Goal: Task Accomplishment & Management: Manage account settings

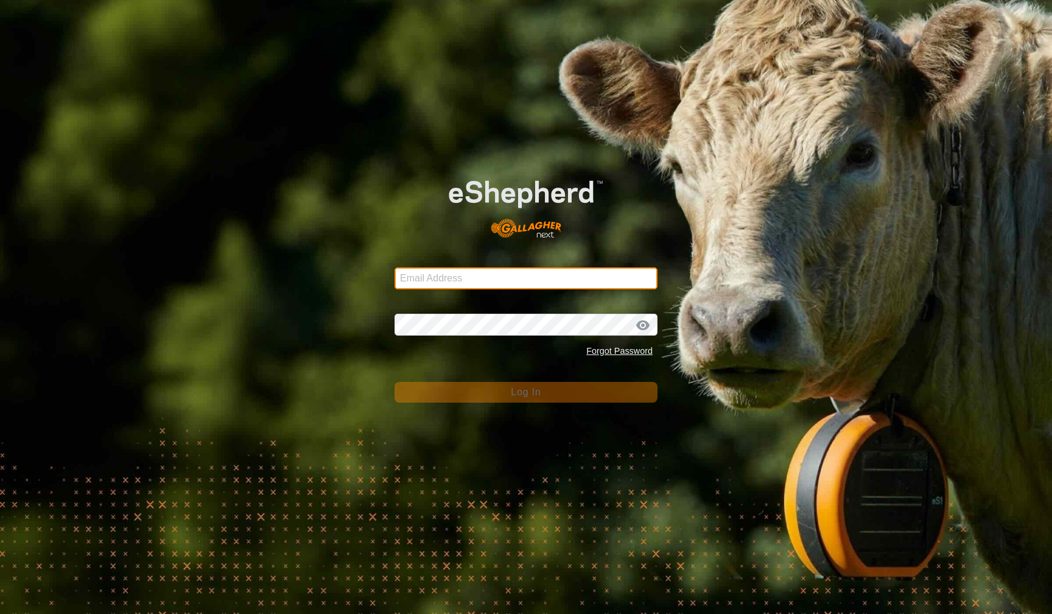
click at [606, 287] on input "Email Address" at bounding box center [526, 278] width 263 height 22
type input "[EMAIL_ADDRESS][DOMAIN_NAME]"
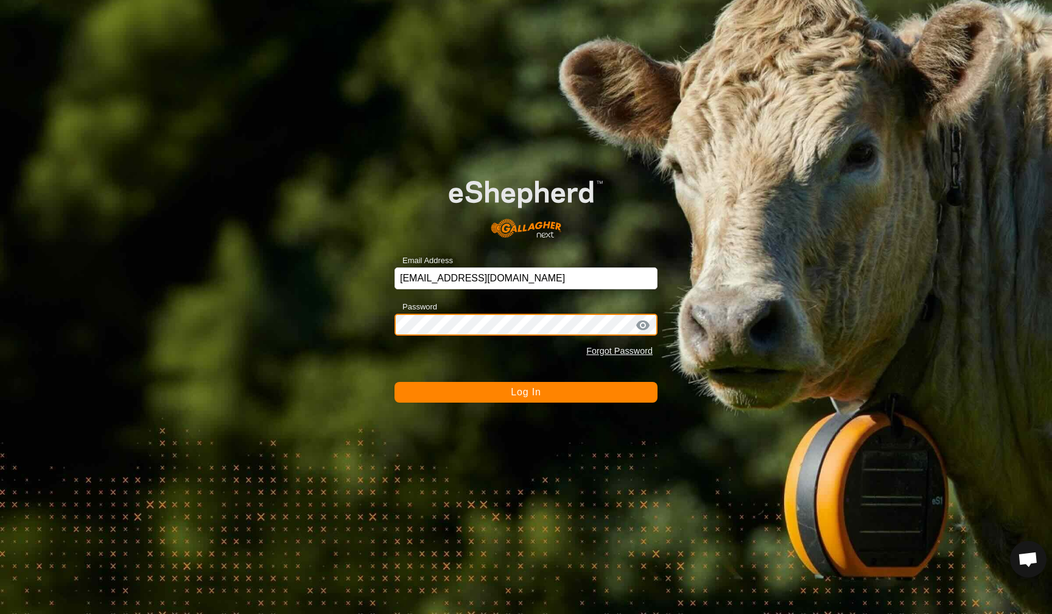
click at [526, 392] on button "Log In" at bounding box center [526, 392] width 263 height 21
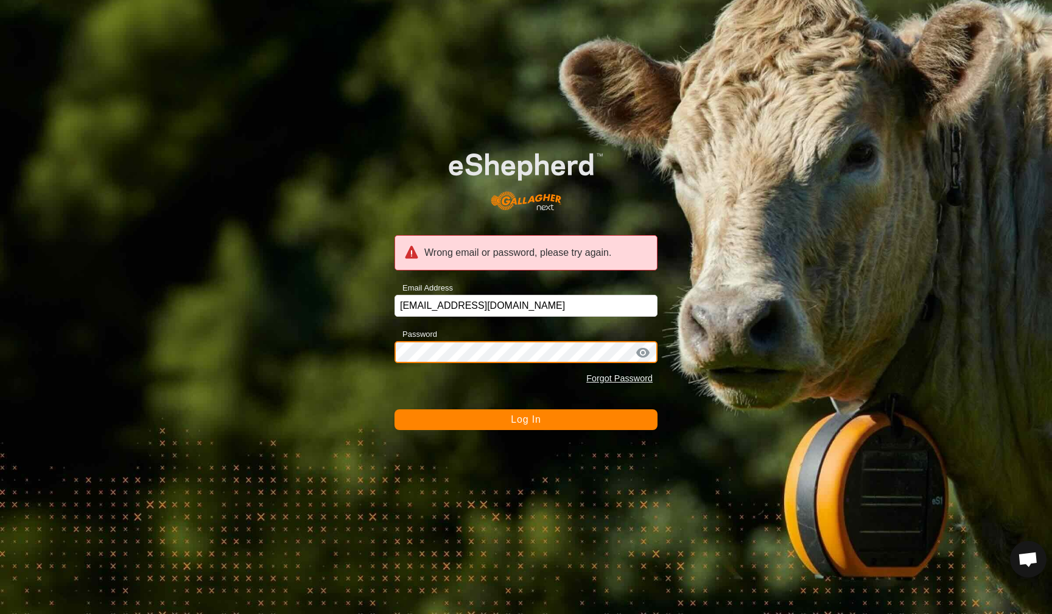
click at [526, 419] on button "Log In" at bounding box center [526, 419] width 263 height 21
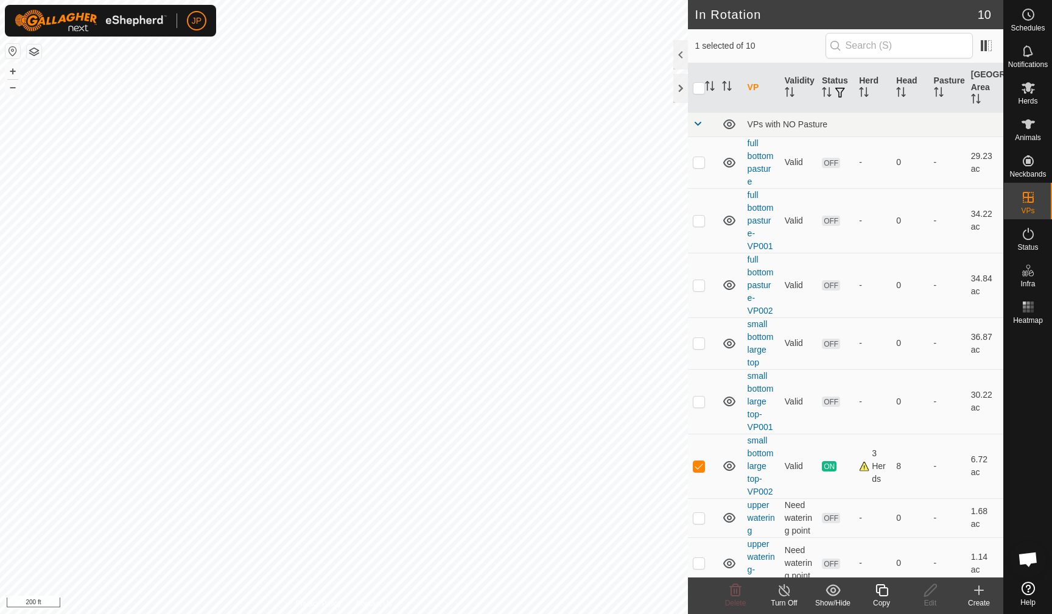
checkbox input "false"
checkbox input "true"
checkbox input "false"
click at [937, 592] on icon at bounding box center [930, 590] width 15 height 15
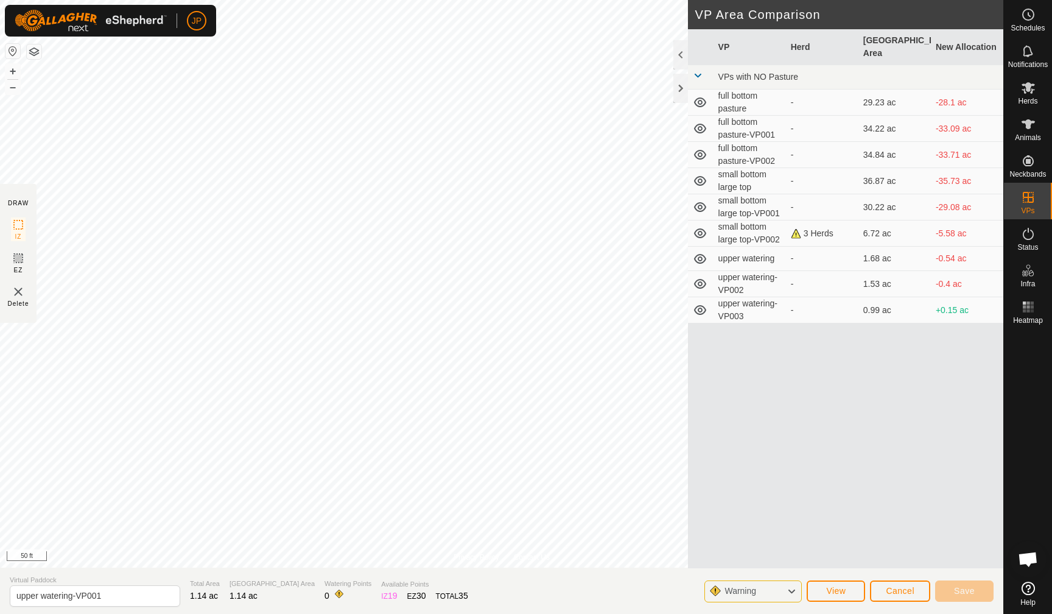
click at [914, 593] on button "Cancel" at bounding box center [900, 590] width 60 height 21
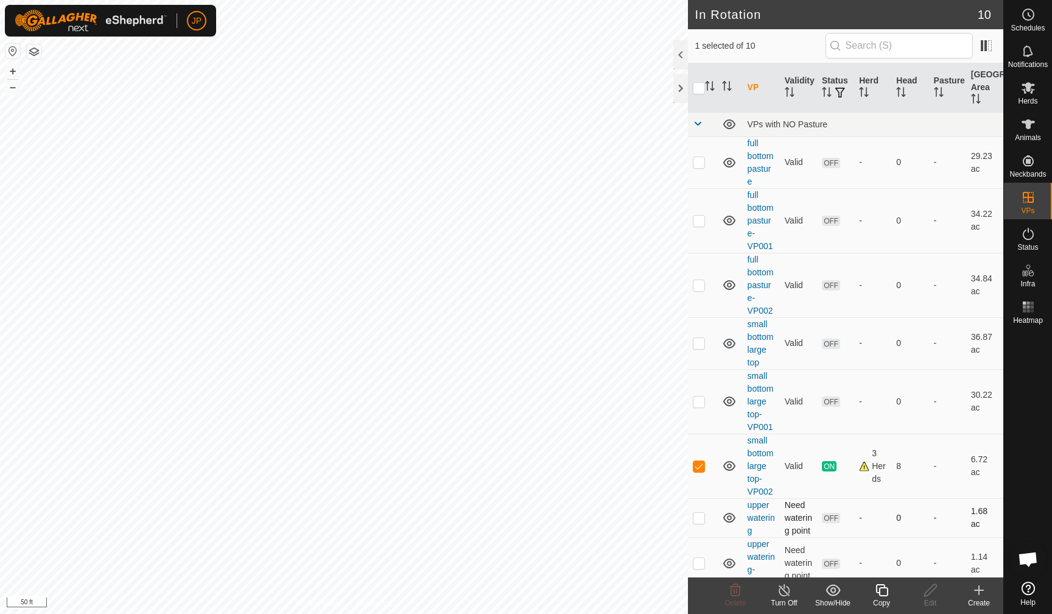
checkbox input "true"
click at [888, 594] on icon at bounding box center [881, 590] width 15 height 15
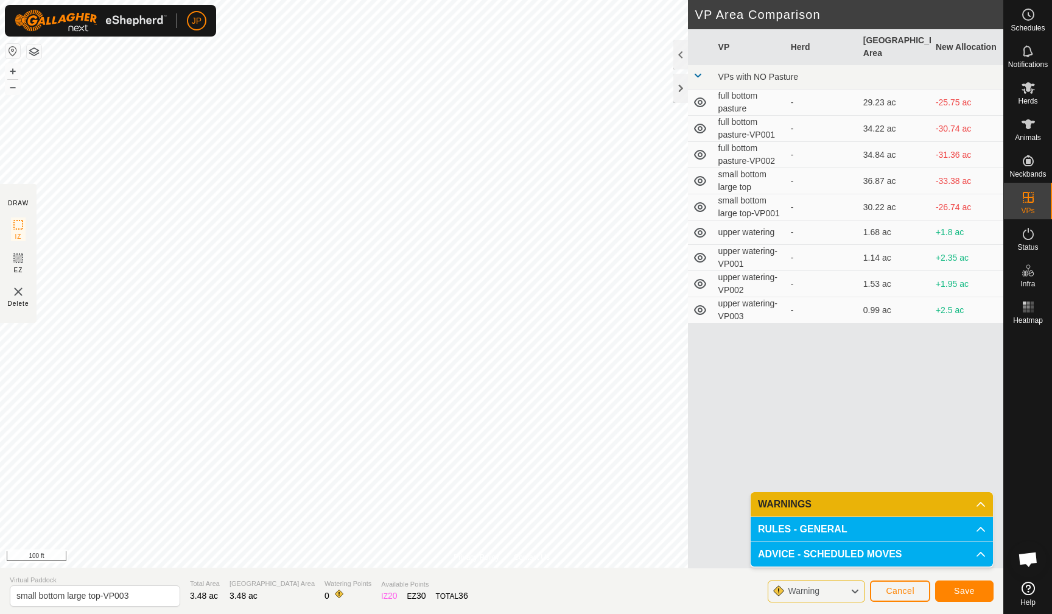
click at [949, 589] on button "Save" at bounding box center [964, 590] width 58 height 21
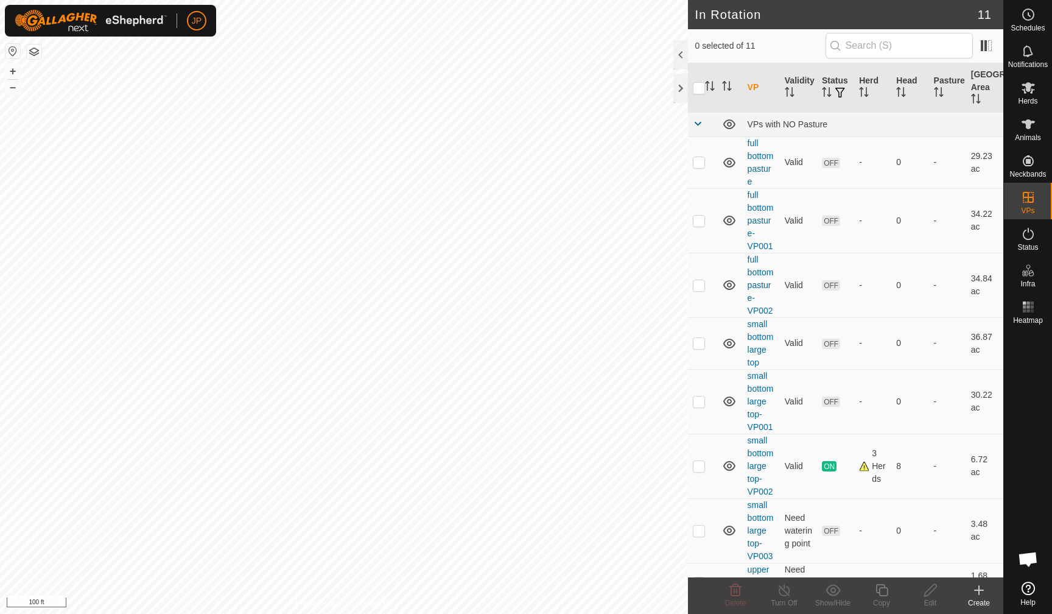
checkbox input "true"
drag, startPoint x: 700, startPoint y: 519, endPoint x: 698, endPoint y: 527, distance: 8.0
click at [698, 528] on p-checkbox at bounding box center [699, 530] width 12 height 10
click at [700, 532] on p-checkbox at bounding box center [699, 530] width 12 height 10
checkbox input "false"
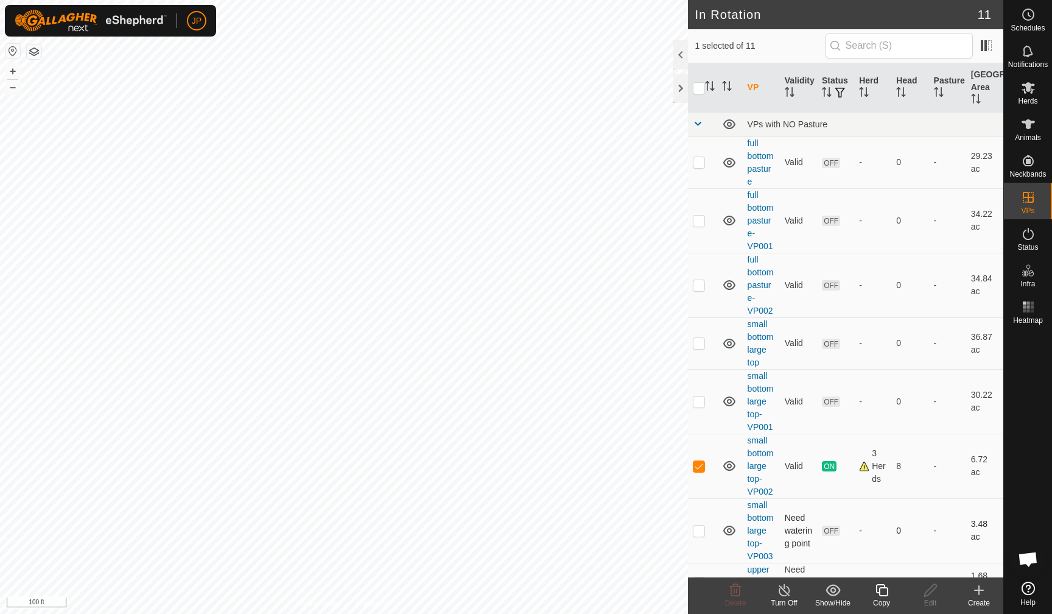
scroll to position [194, 0]
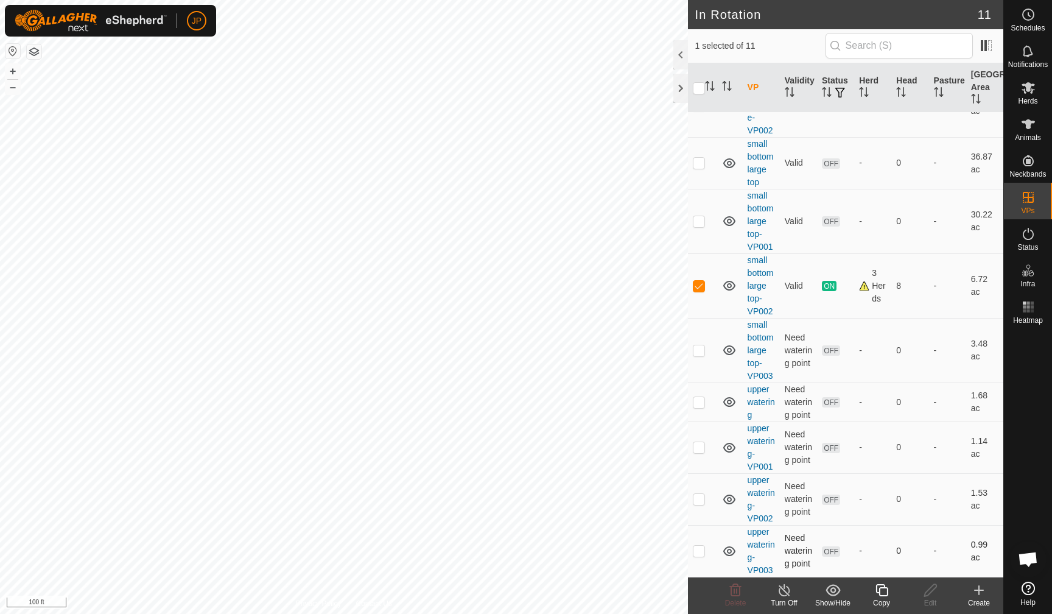
click at [704, 549] on p-checkbox at bounding box center [699, 551] width 12 height 10
checkbox input "true"
click at [699, 281] on p-checkbox at bounding box center [699, 286] width 12 height 10
checkbox input "false"
checkbox input "true"
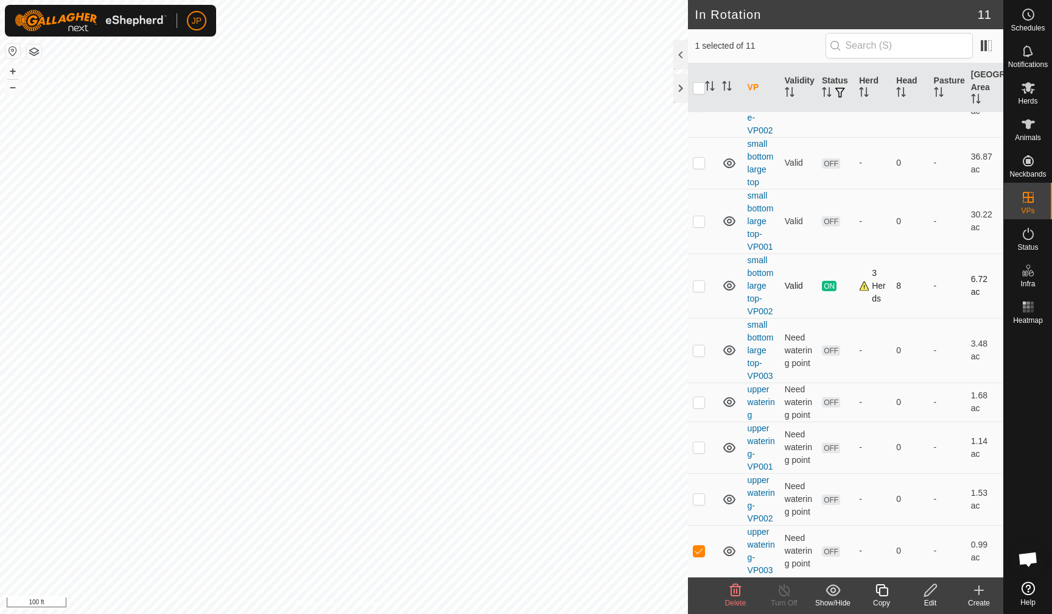
checkbox input "false"
click at [1030, 93] on icon at bounding box center [1028, 88] width 13 height 12
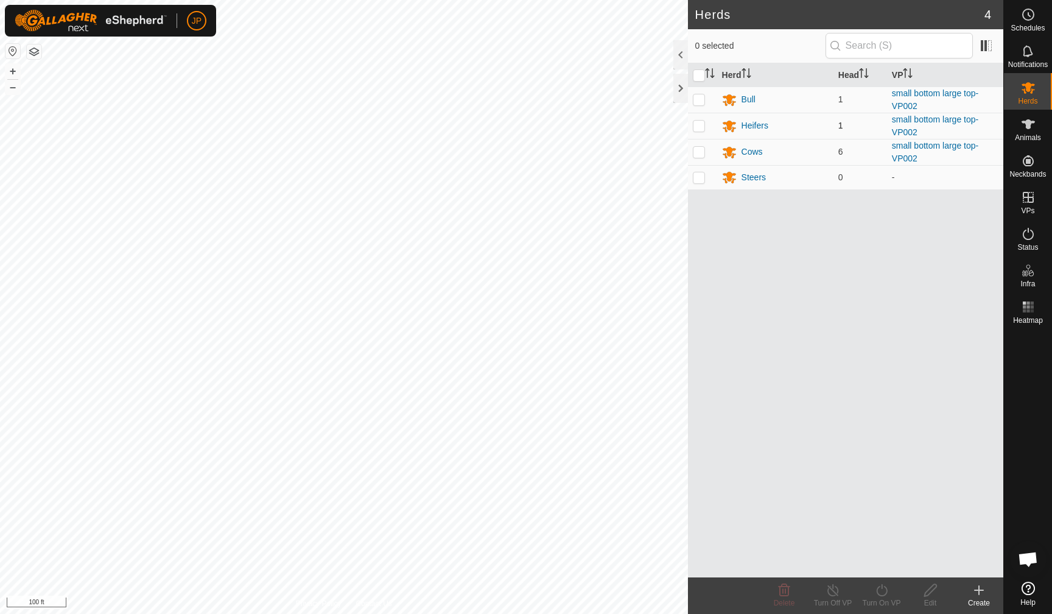
click at [699, 74] on input "checkbox" at bounding box center [699, 75] width 12 height 12
checkbox input "true"
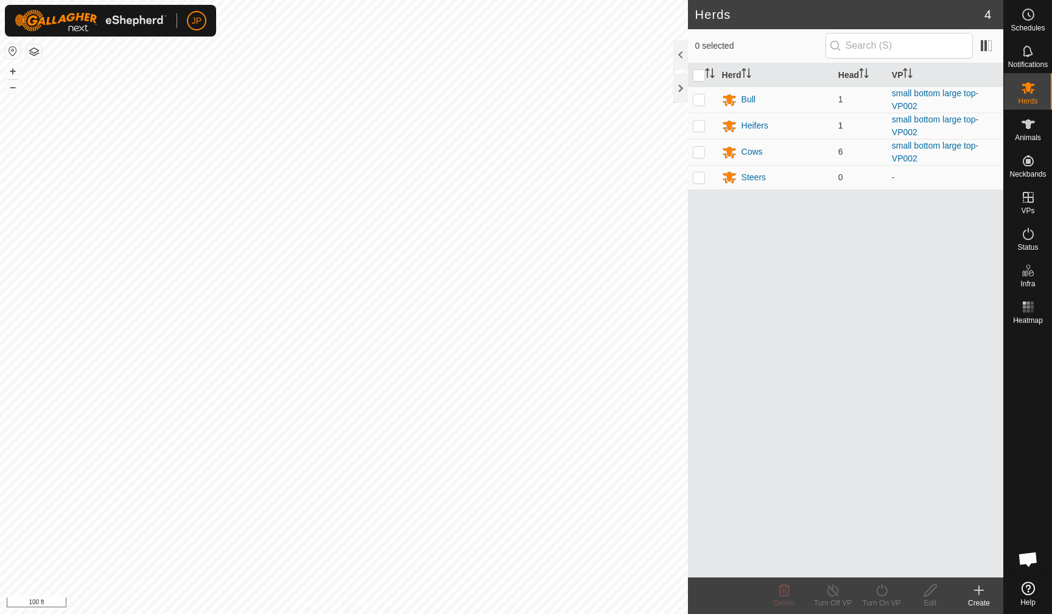
checkbox input "true"
click at [883, 592] on icon at bounding box center [881, 590] width 15 height 15
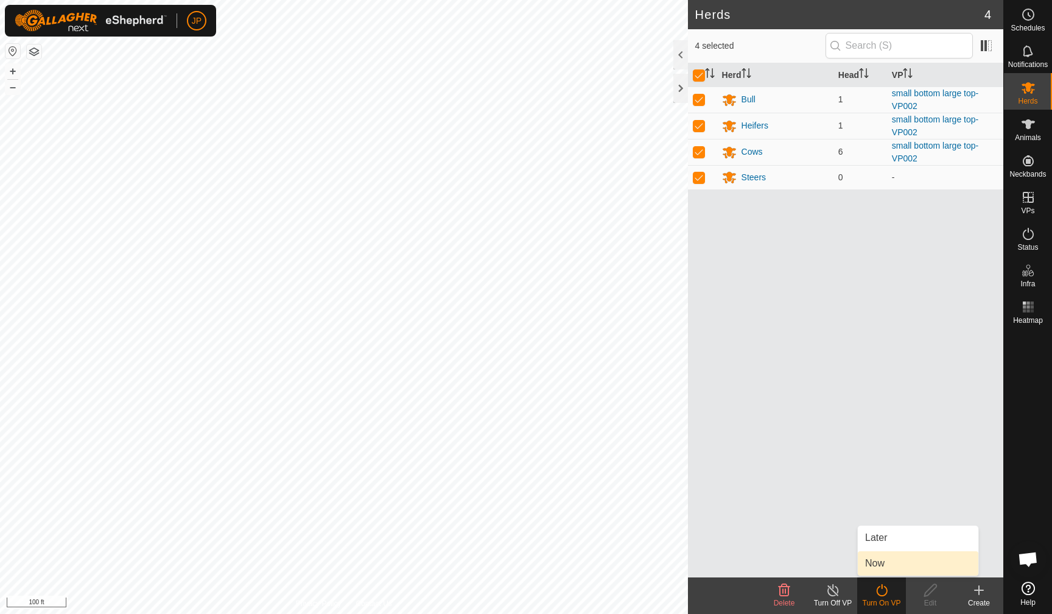
click at [885, 558] on link "Now" at bounding box center [918, 563] width 121 height 24
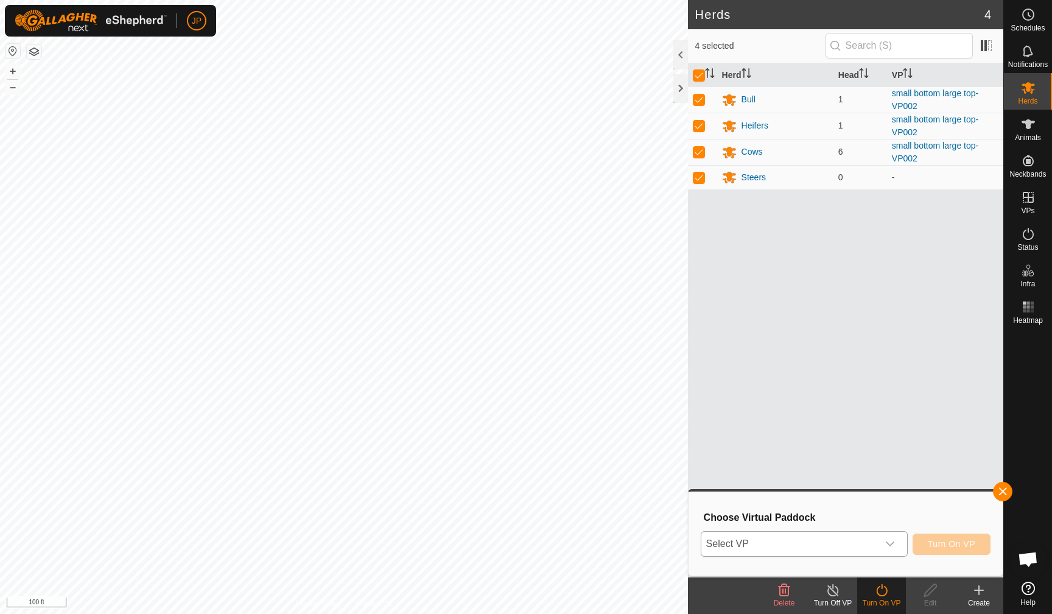
click at [885, 547] on icon "dropdown trigger" at bounding box center [890, 544] width 10 height 10
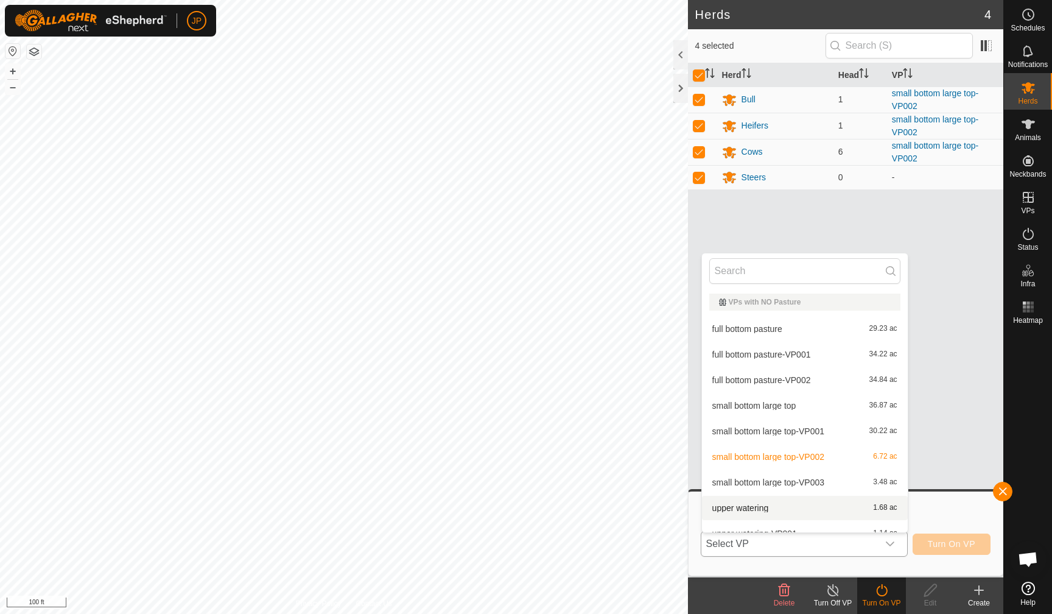
scroll to position [65, 0]
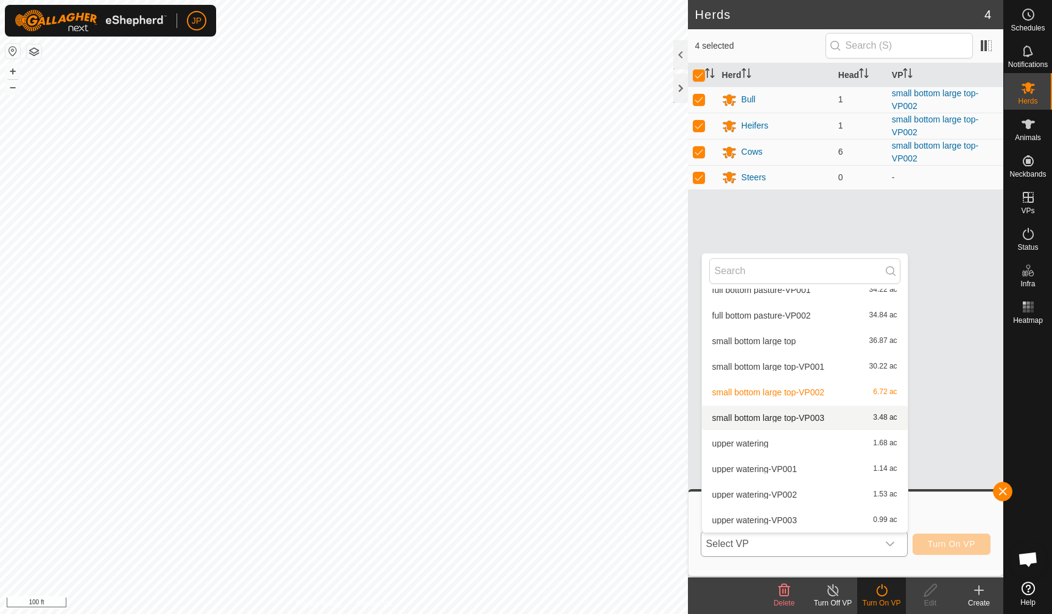
click at [774, 416] on li "small bottom large top-VP003 3.48 ac" at bounding box center [805, 417] width 206 height 24
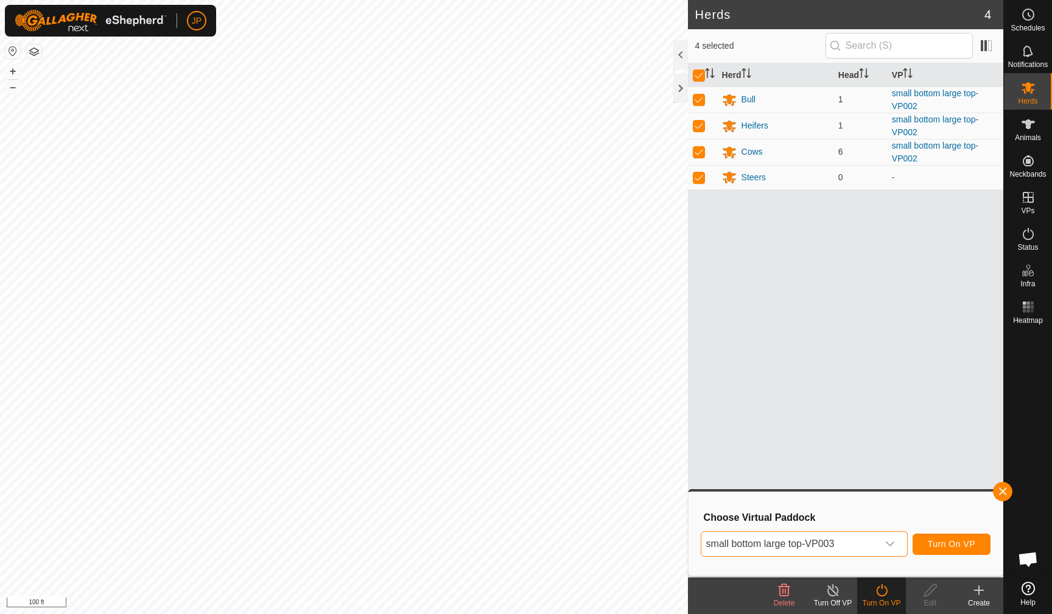
click at [950, 545] on span "Turn On VP" at bounding box center [951, 544] width 47 height 10
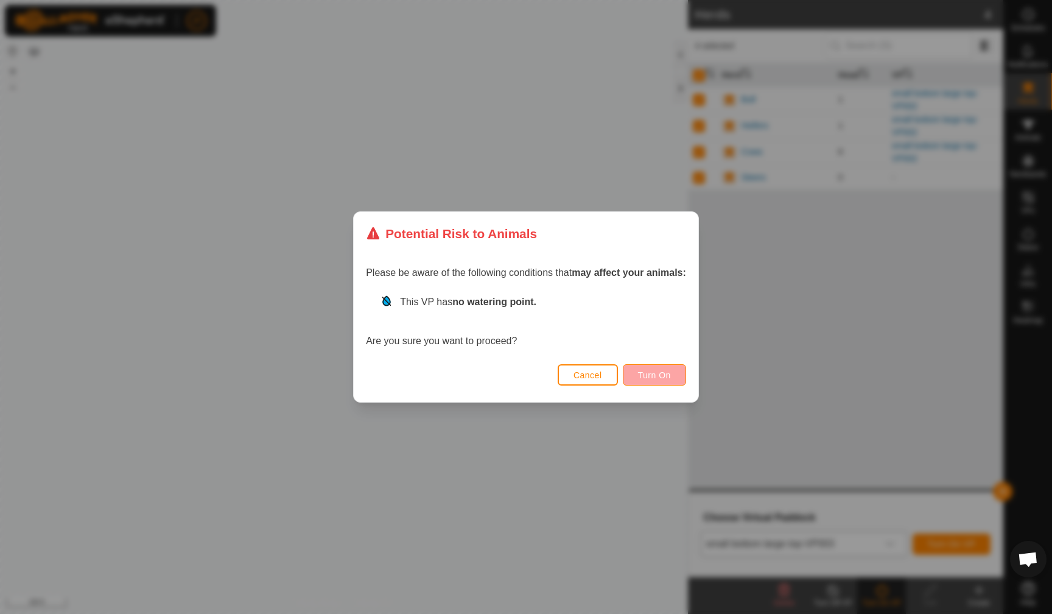
click at [673, 378] on button "Turn On" at bounding box center [654, 374] width 63 height 21
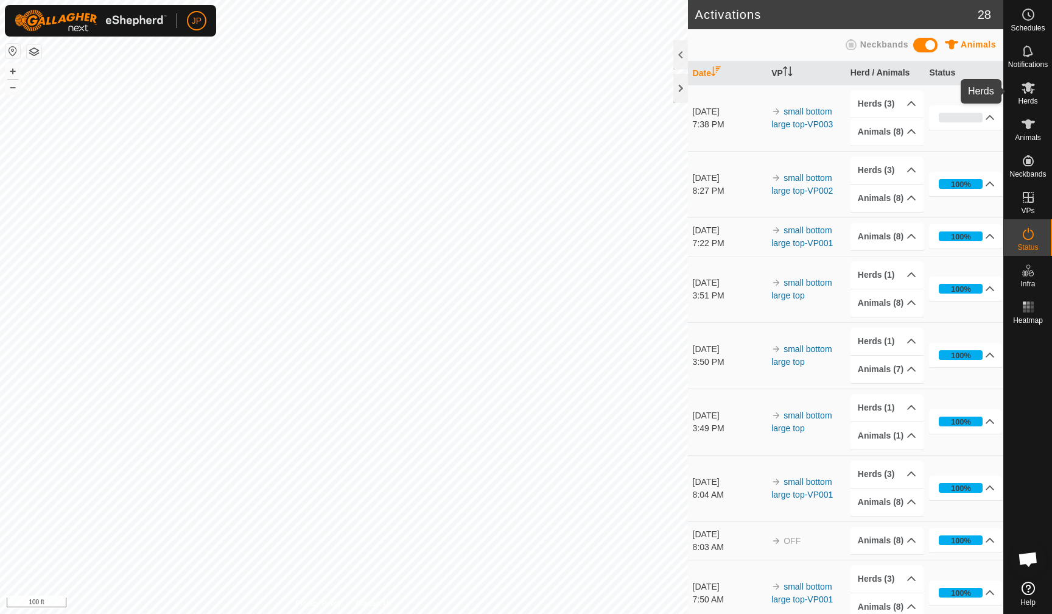
click at [1031, 90] on icon at bounding box center [1028, 88] width 13 height 12
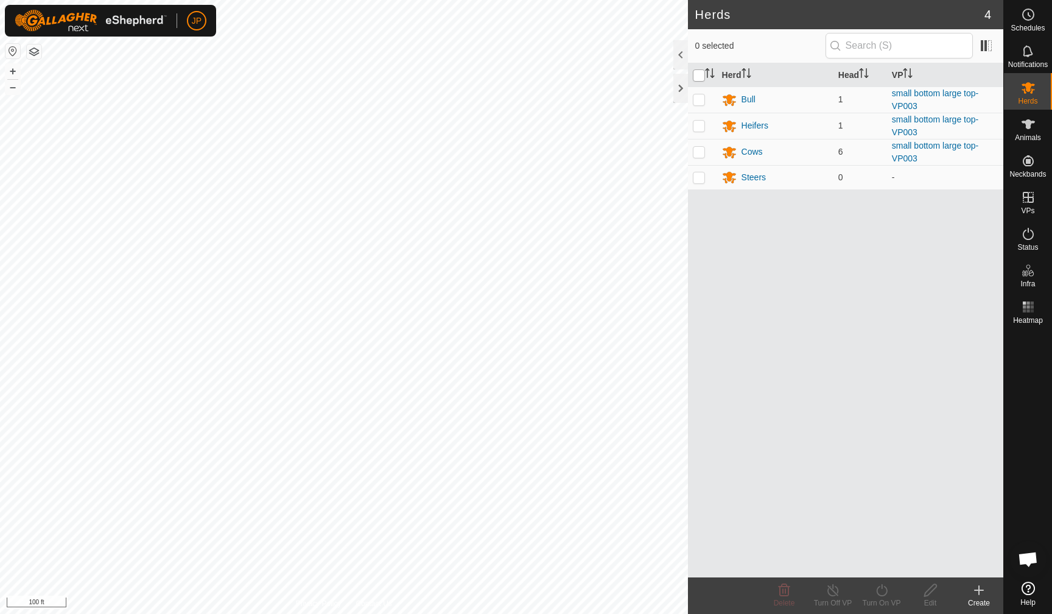
click at [696, 77] on input "checkbox" at bounding box center [699, 75] width 12 height 12
checkbox input "true"
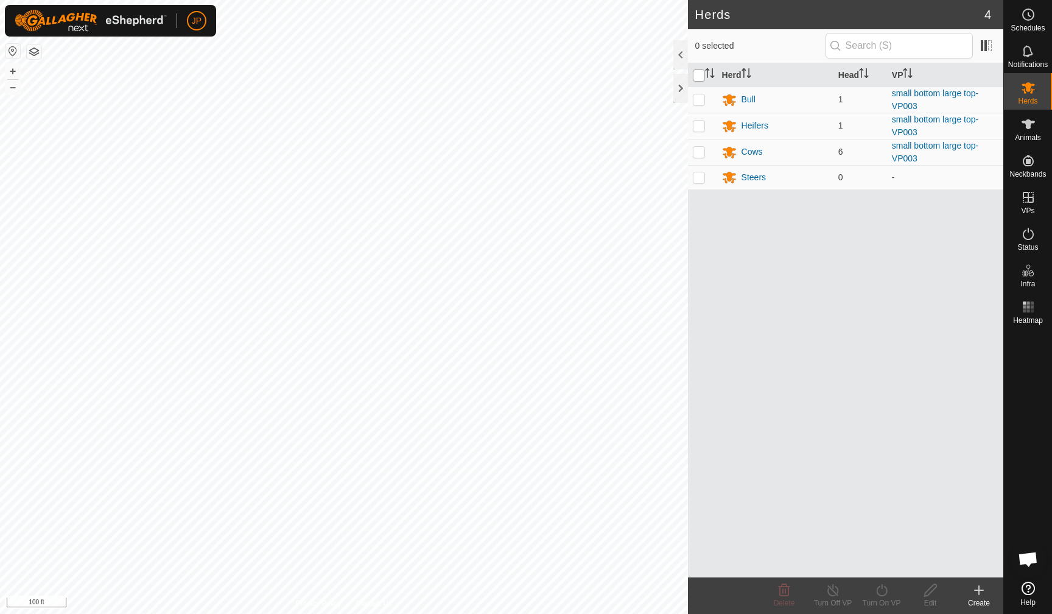
checkbox input "true"
click at [1027, 124] on icon at bounding box center [1028, 124] width 13 height 10
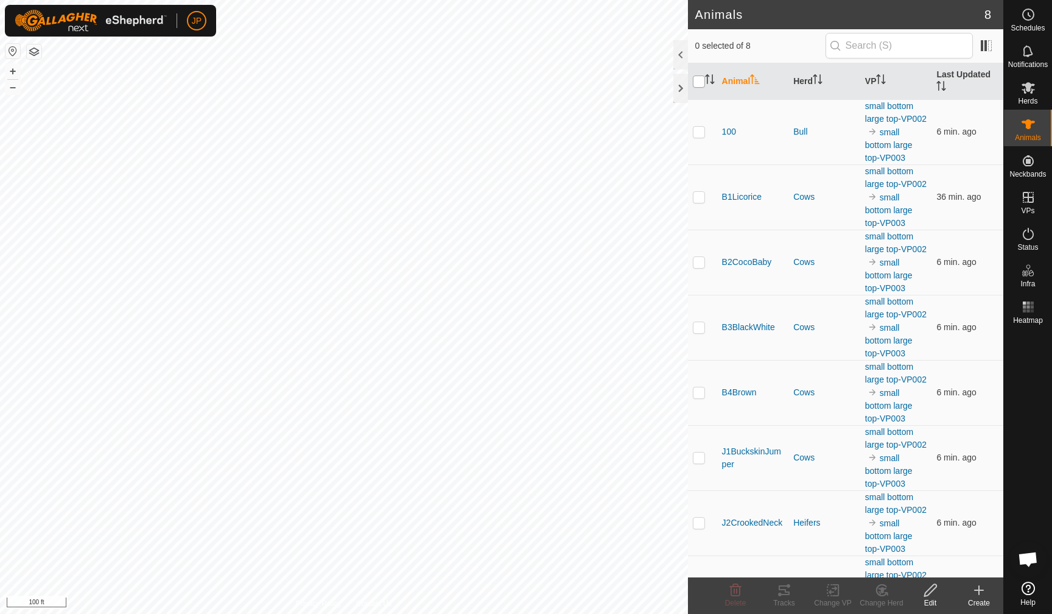
click at [700, 83] on input "checkbox" at bounding box center [699, 81] width 12 height 12
checkbox input "true"
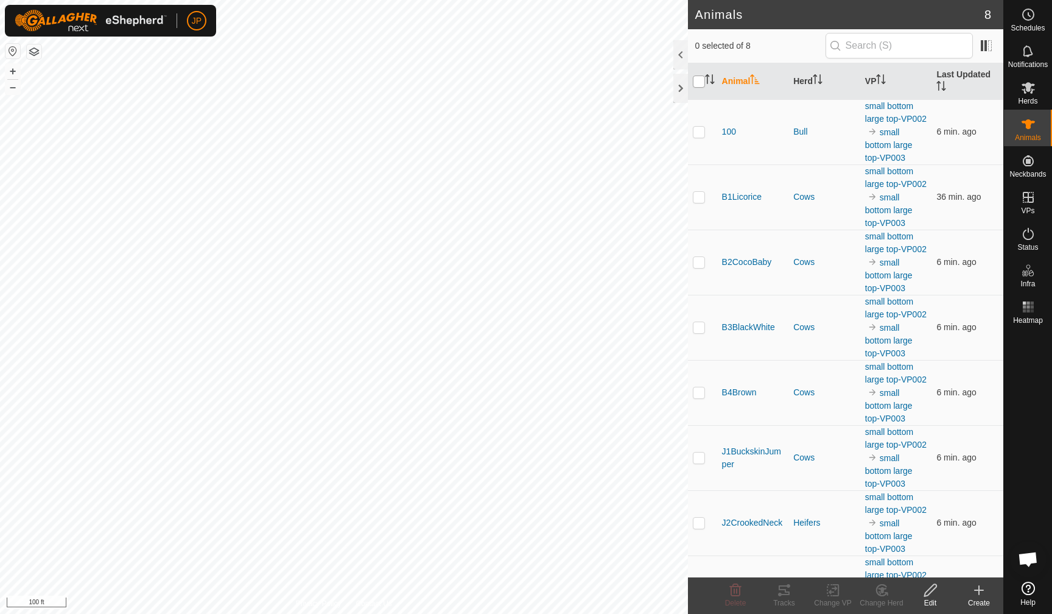
checkbox input "true"
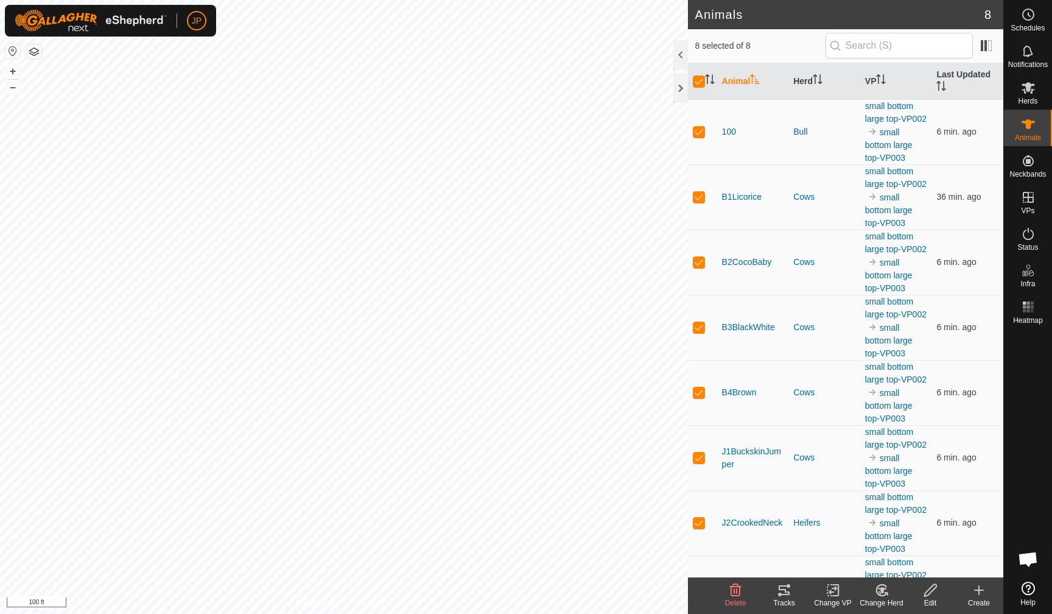
drag, startPoint x: 787, startPoint y: 588, endPoint x: 781, endPoint y: 592, distance: 7.4
click at [781, 592] on icon at bounding box center [784, 590] width 15 height 15
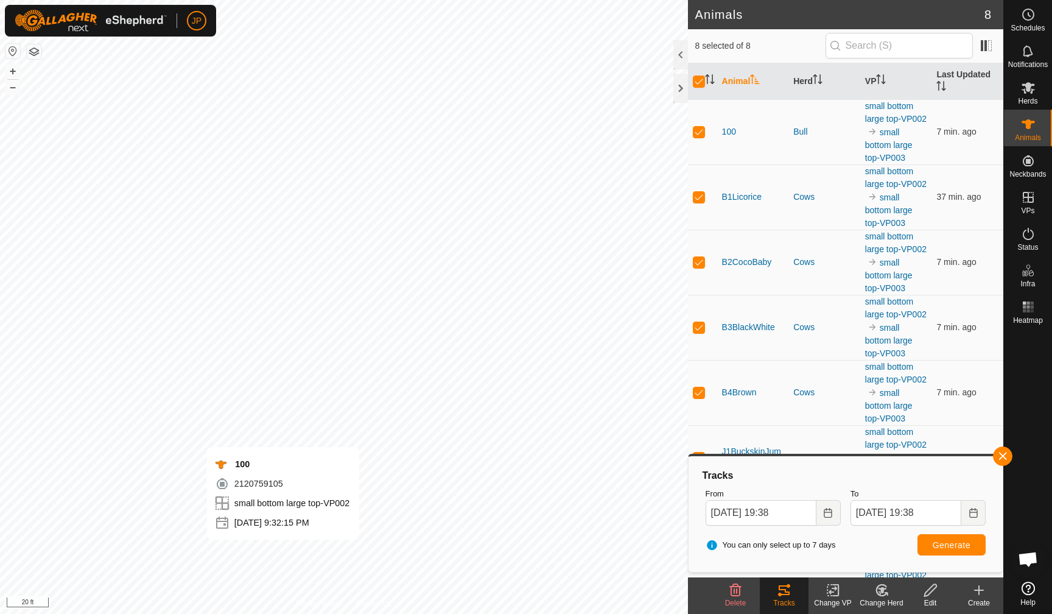
click at [1024, 234] on icon at bounding box center [1028, 233] width 15 height 15
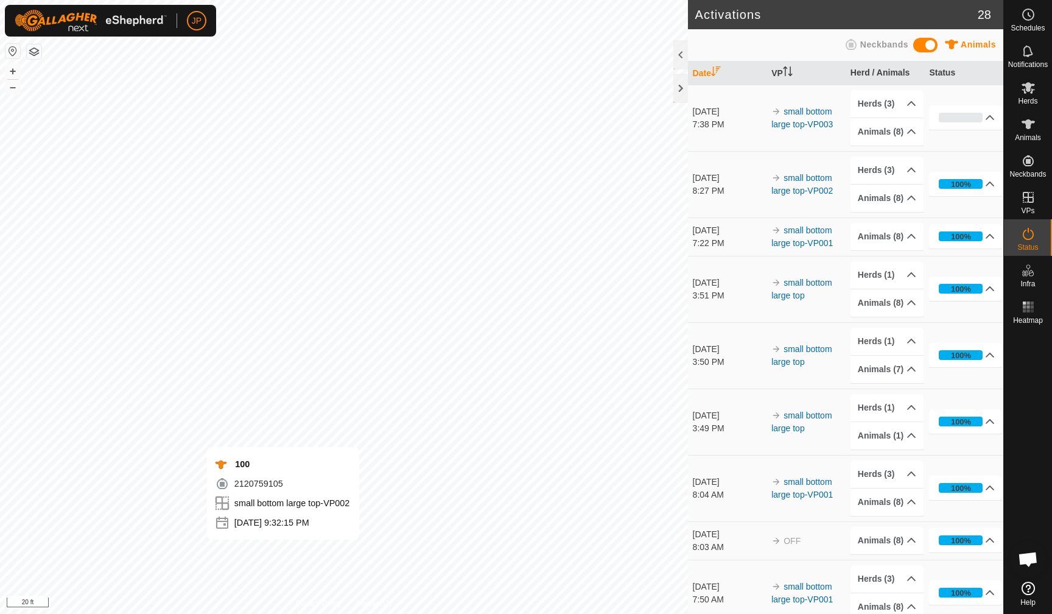
click at [1027, 237] on icon at bounding box center [1028, 233] width 15 height 15
